Goal: Navigation & Orientation: Find specific page/section

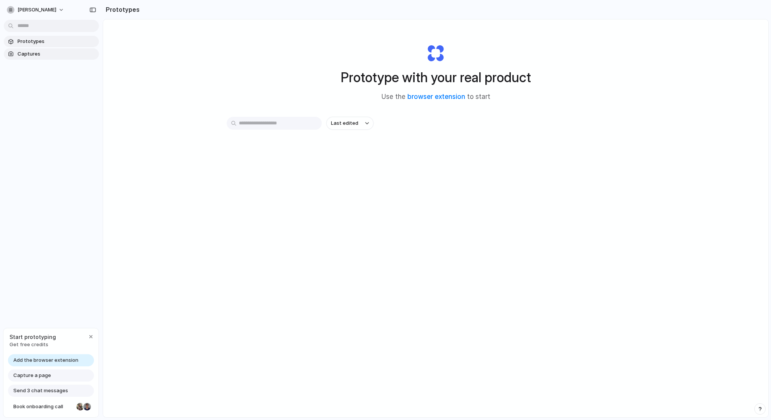
click at [22, 54] on span "Captures" at bounding box center [56, 54] width 78 height 8
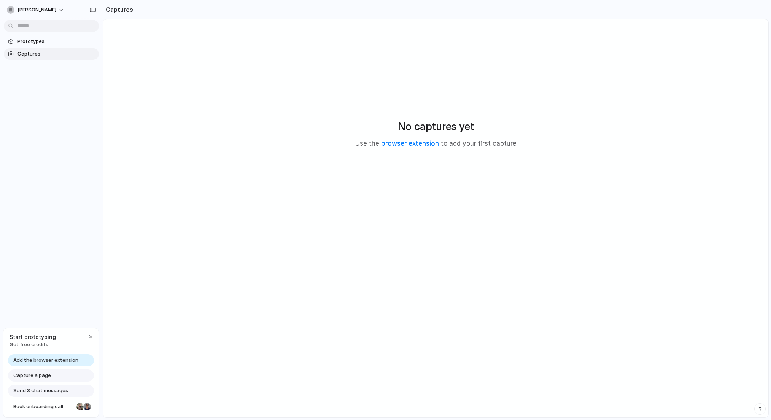
click at [23, 48] on link "Captures" at bounding box center [51, 53] width 95 height 11
click at [47, 12] on span "[PERSON_NAME]" at bounding box center [36, 10] width 39 height 8
click at [84, 91] on span "Neutral dark" at bounding box center [88, 88] width 30 height 8
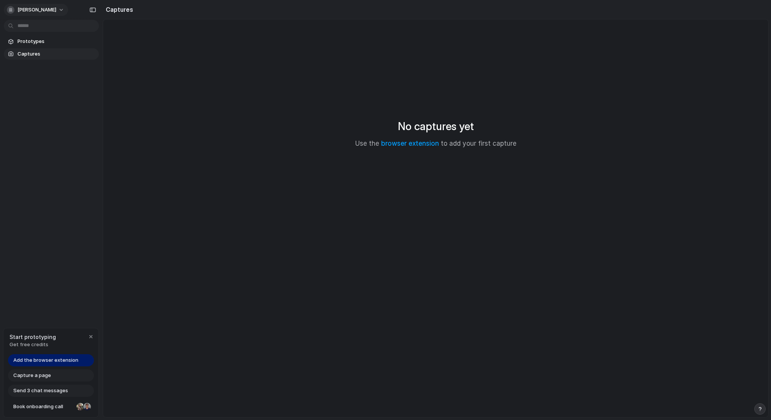
click at [48, 8] on span "[PERSON_NAME]" at bounding box center [36, 10] width 39 height 8
click at [87, 74] on li "Dark" at bounding box center [95, 76] width 50 height 12
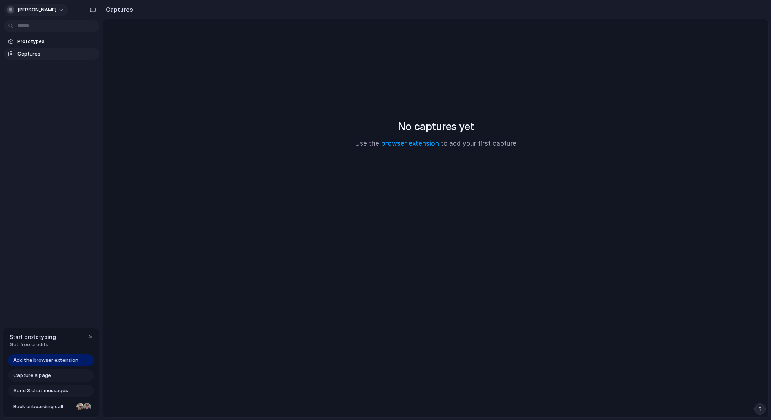
click at [48, 9] on span "[PERSON_NAME]" at bounding box center [36, 10] width 39 height 8
click at [88, 64] on li "Light" at bounding box center [92, 63] width 45 height 12
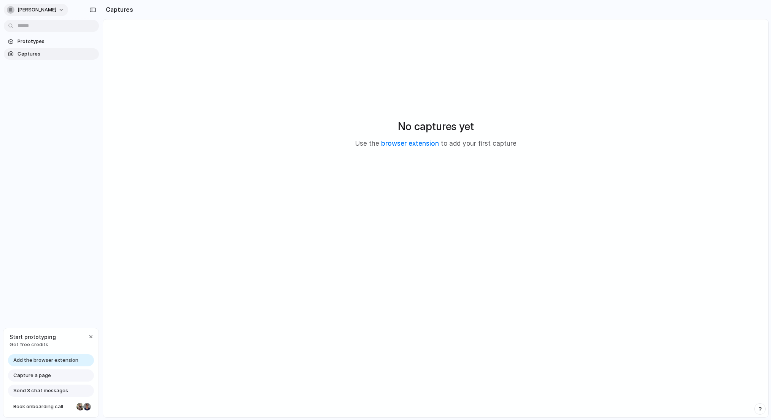
click at [46, 10] on span "[PERSON_NAME]" at bounding box center [36, 10] width 39 height 8
click at [87, 99] on span "Forest" at bounding box center [81, 100] width 16 height 8
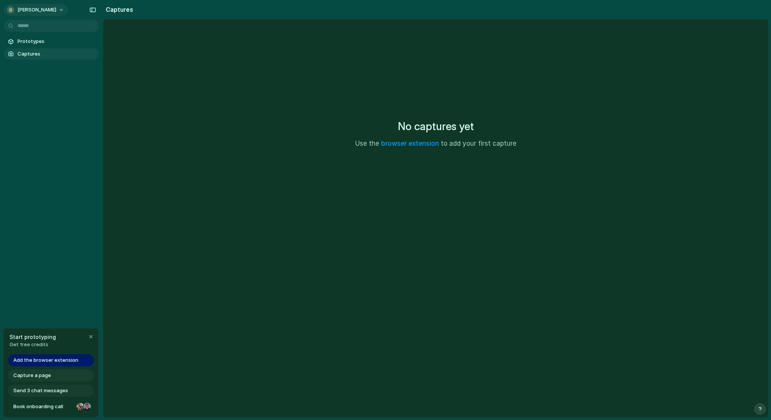
click at [51, 11] on span "[PERSON_NAME]" at bounding box center [36, 10] width 39 height 8
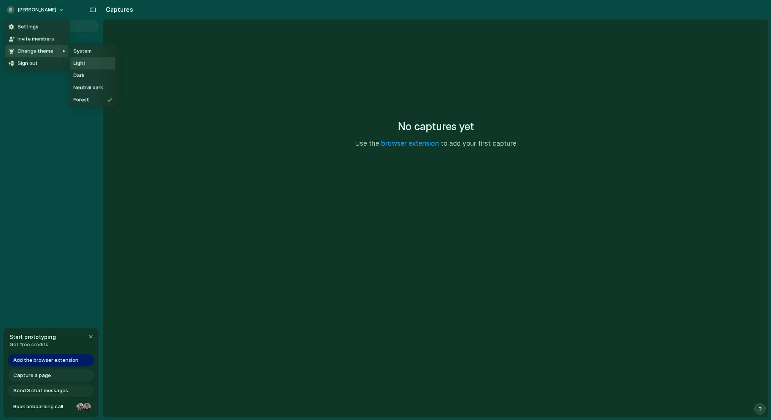
click at [84, 65] on span "Light" at bounding box center [79, 64] width 12 height 8
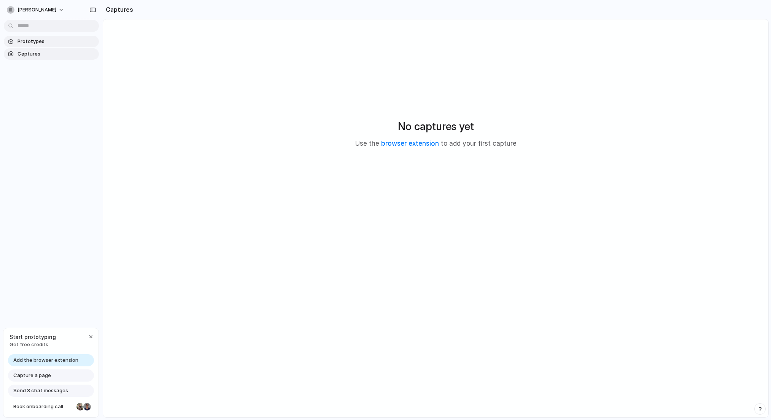
click at [31, 42] on span "Prototypes" at bounding box center [56, 42] width 78 height 8
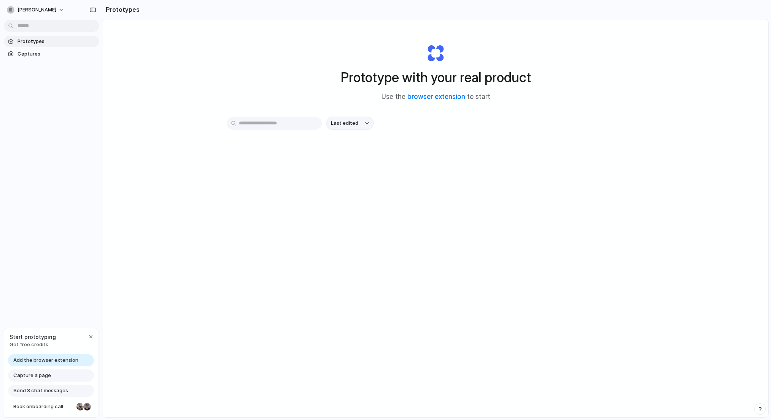
click at [361, 124] on button "Last edited" at bounding box center [349, 123] width 47 height 13
click at [361, 124] on div "Last edited Last created Alphabetical" at bounding box center [385, 210] width 771 height 420
